Goal: Information Seeking & Learning: Learn about a topic

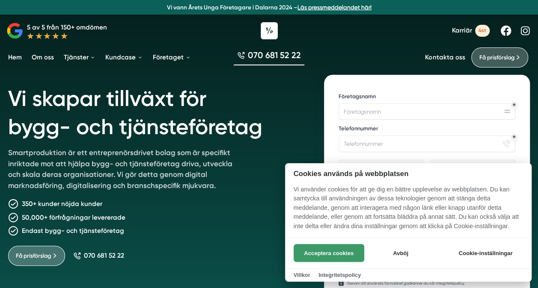
click at [347, 249] on button "Acceptera cookies" at bounding box center [328, 253] width 71 height 18
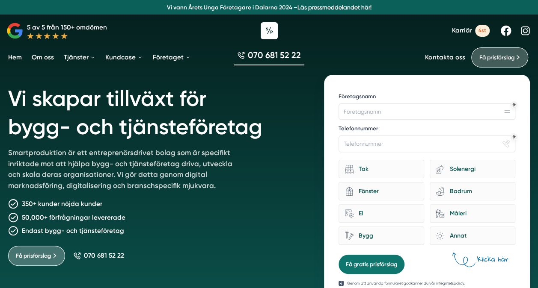
click at [476, 31] on span "4st" at bounding box center [482, 31] width 15 height 12
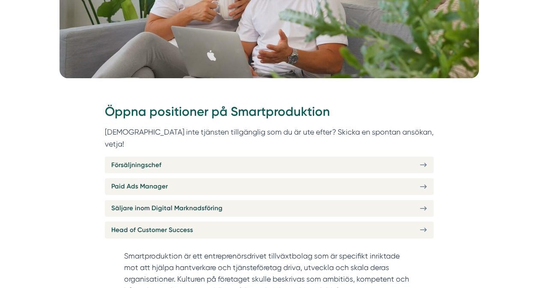
scroll to position [240, 0]
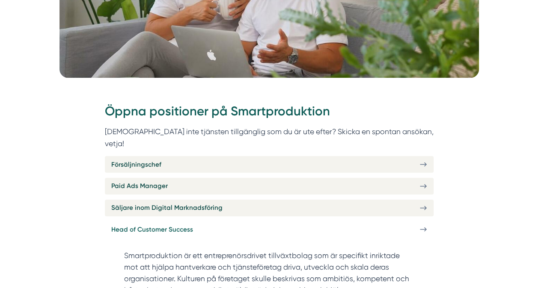
click at [400, 221] on link "Head of Customer Success" at bounding box center [269, 229] width 328 height 17
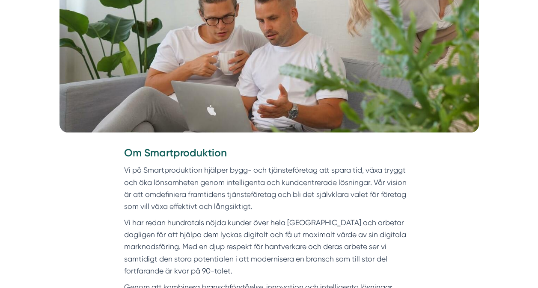
scroll to position [248, 0]
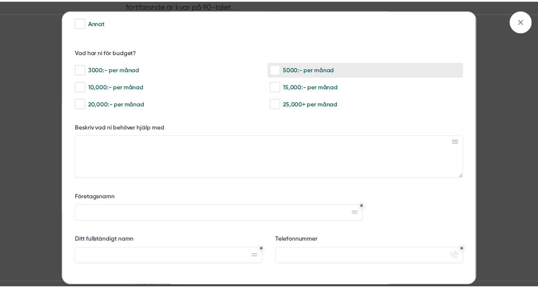
scroll to position [139, 0]
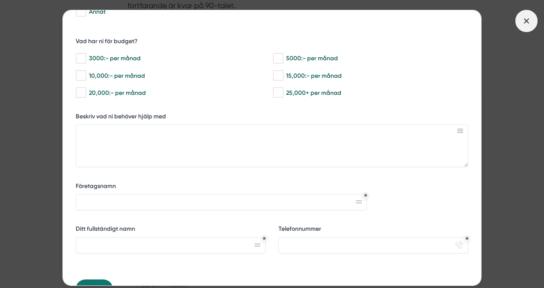
click at [525, 20] on icon at bounding box center [526, 20] width 9 height 9
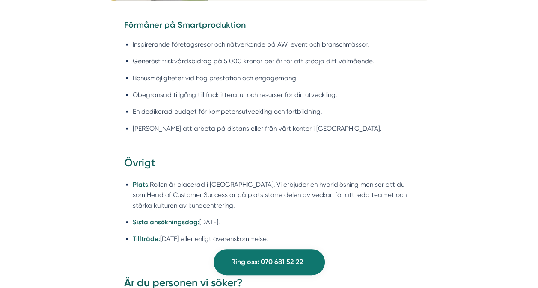
scroll to position [1222, 0]
